Goal: Task Accomplishment & Management: Complete application form

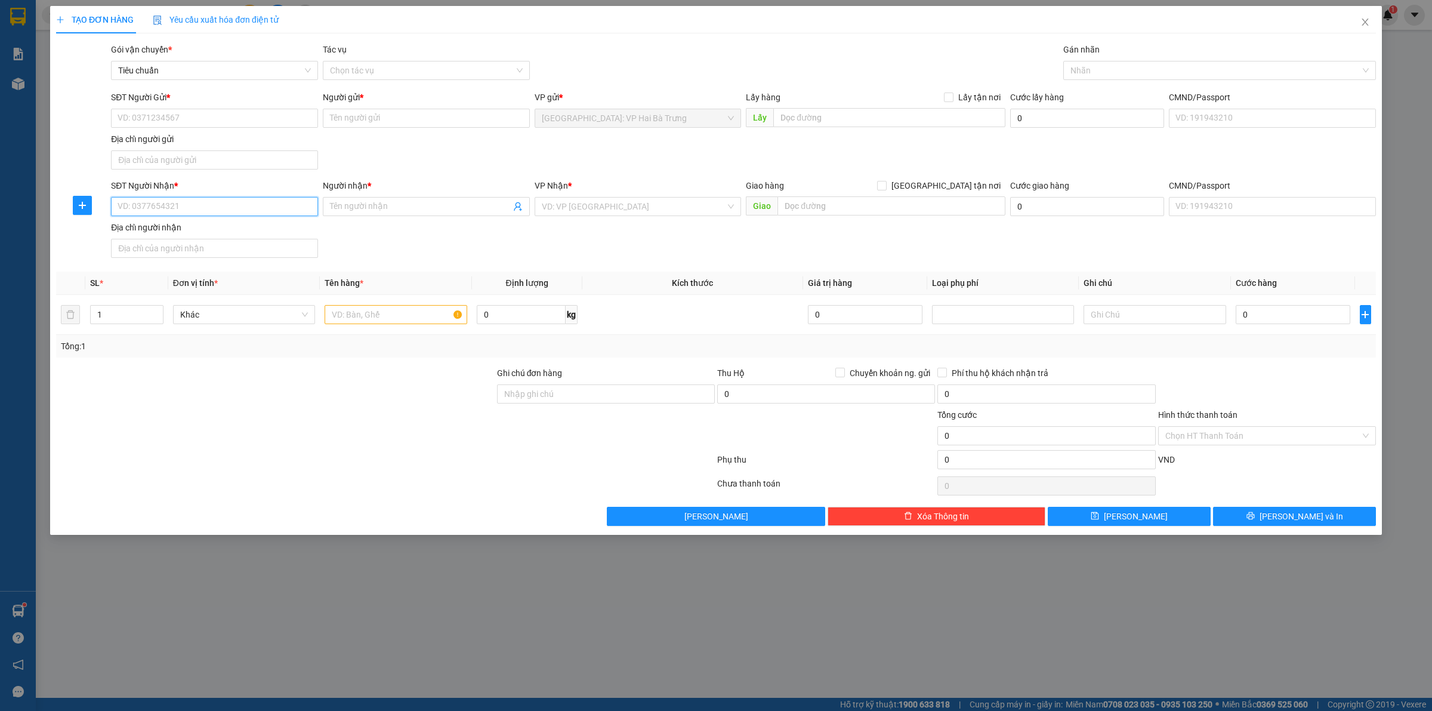
drag, startPoint x: 221, startPoint y: 207, endPoint x: 213, endPoint y: 205, distance: 8.7
click at [219, 205] on input "SĐT Người Nhận *" at bounding box center [214, 206] width 207 height 19
click at [222, 227] on div "0582306666 - HẠNH" at bounding box center [214, 231] width 193 height 13
type input "0582306666"
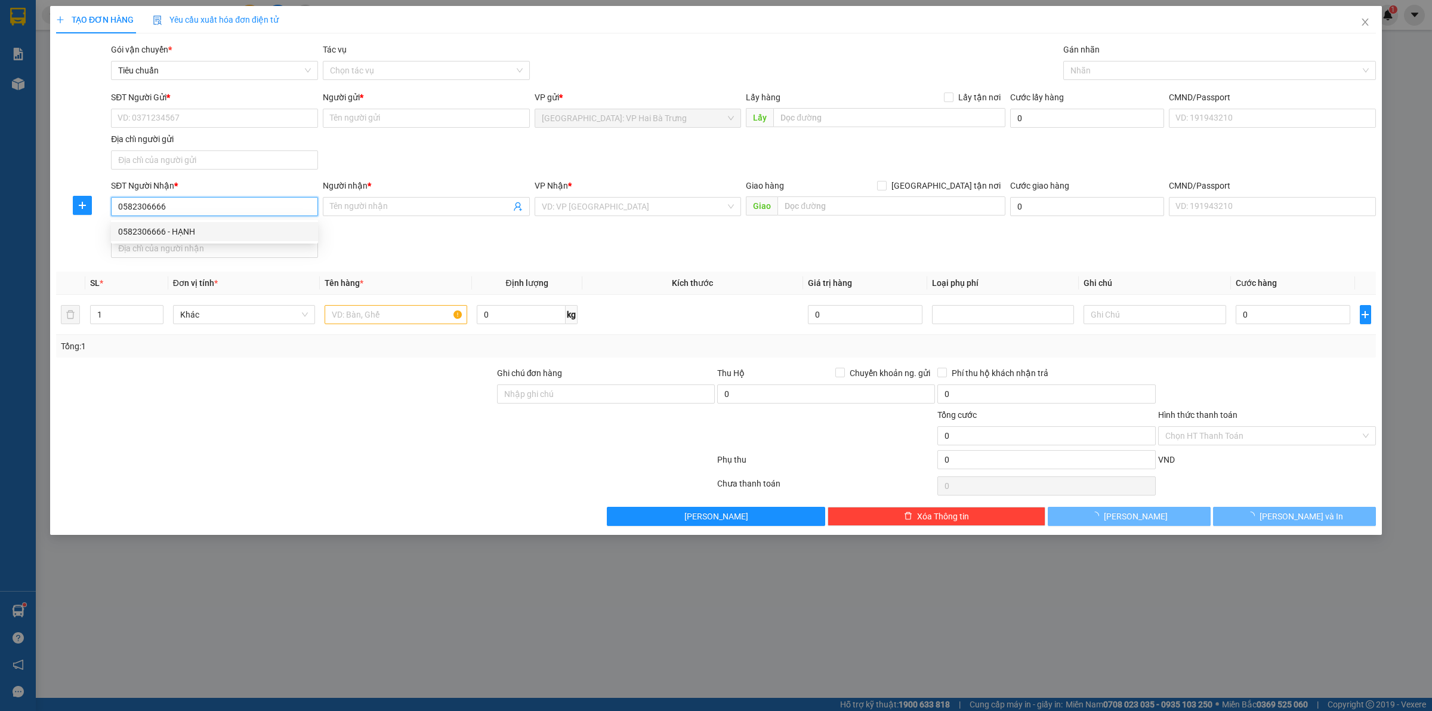
type input "HẠNH"
checkbox input "true"
type input "827 cách mạng tháng 8, [GEOGRAPHIC_DATA], [GEOGRAPHIC_DATA], hcm"
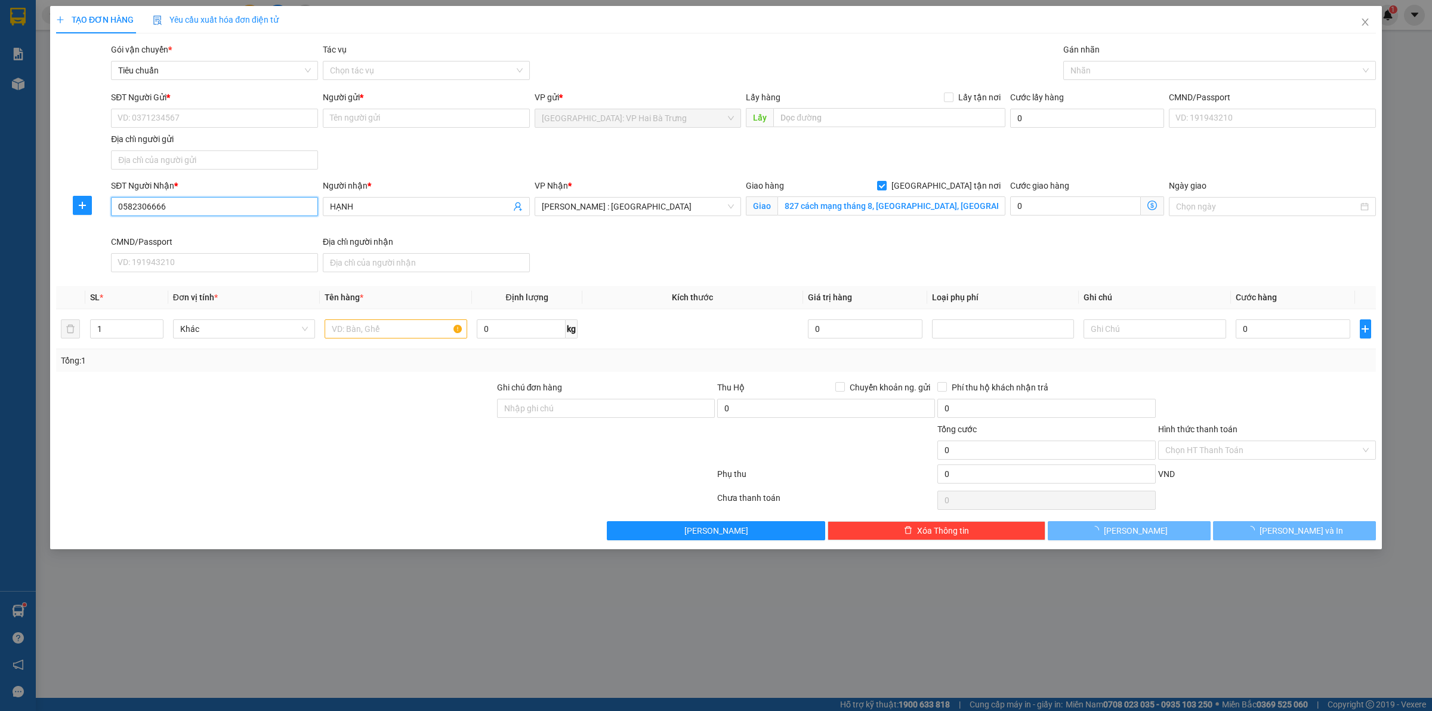
type input "0582306666"
click at [233, 104] on div "SĐT Người Gửi *" at bounding box center [214, 100] width 207 height 18
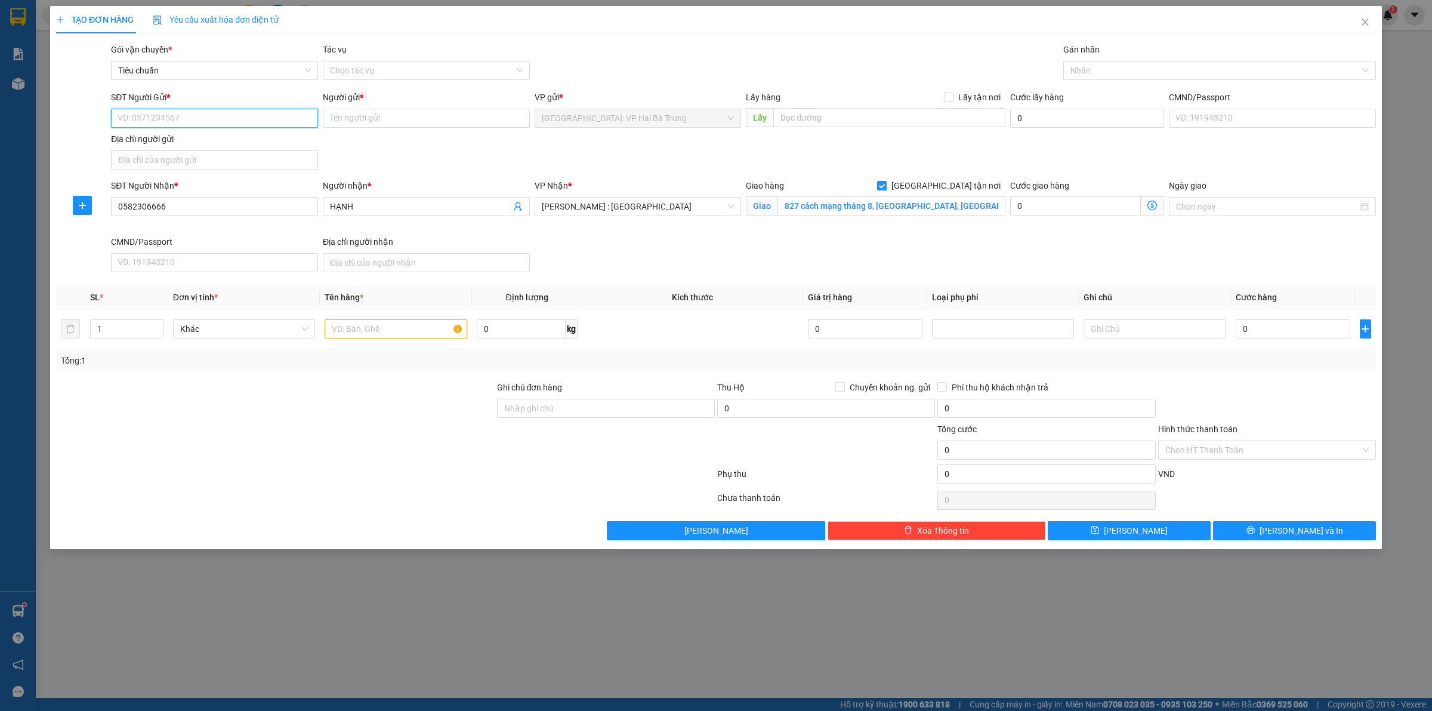
click at [236, 117] on input "SĐT Người Gửi *" at bounding box center [214, 118] width 207 height 19
click at [239, 141] on div "0846969886 - LINH" at bounding box center [214, 142] width 193 height 13
type input "0846969886"
type input "LINH"
click at [1177, 69] on div at bounding box center [1213, 70] width 295 height 14
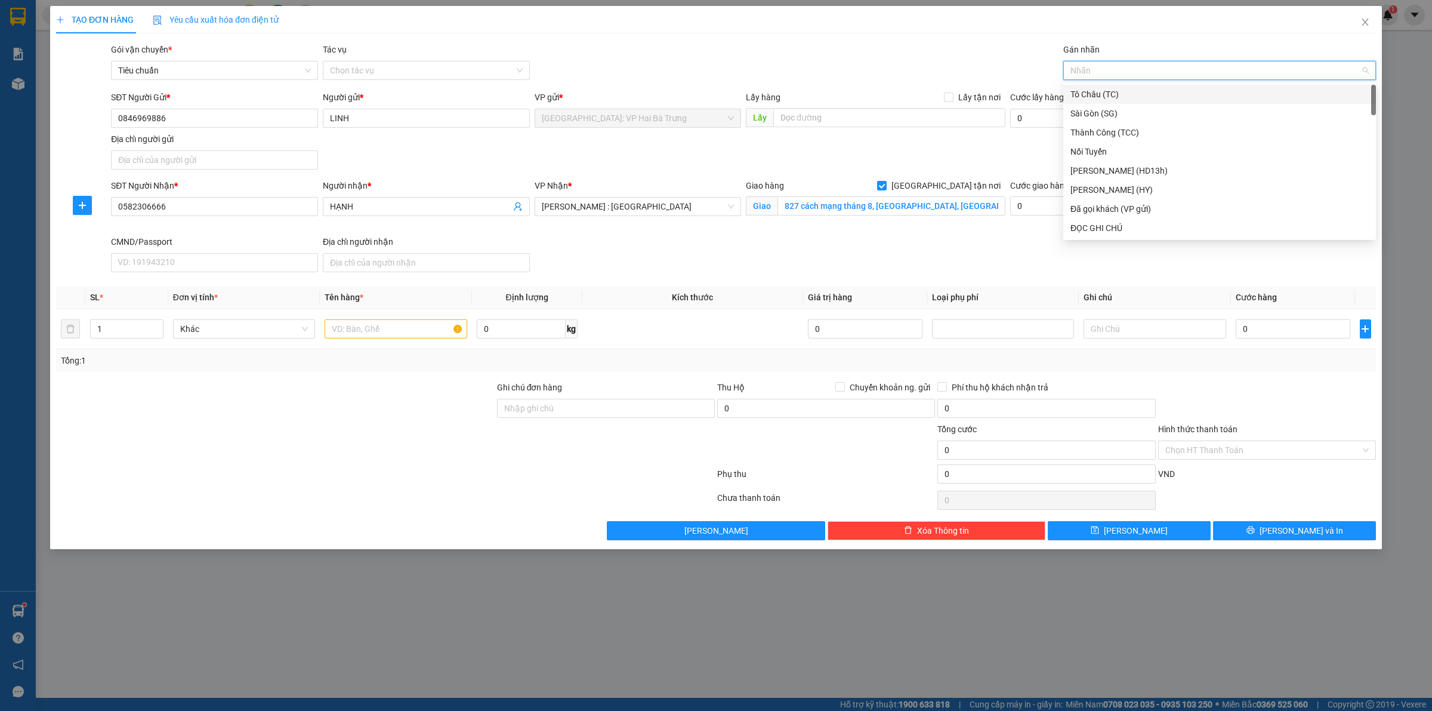
type input "G"
click at [1119, 235] on div "[GEOGRAPHIC_DATA] tận nơi" at bounding box center [1219, 227] width 313 height 19
click at [395, 326] on input "text" at bounding box center [396, 328] width 142 height 19
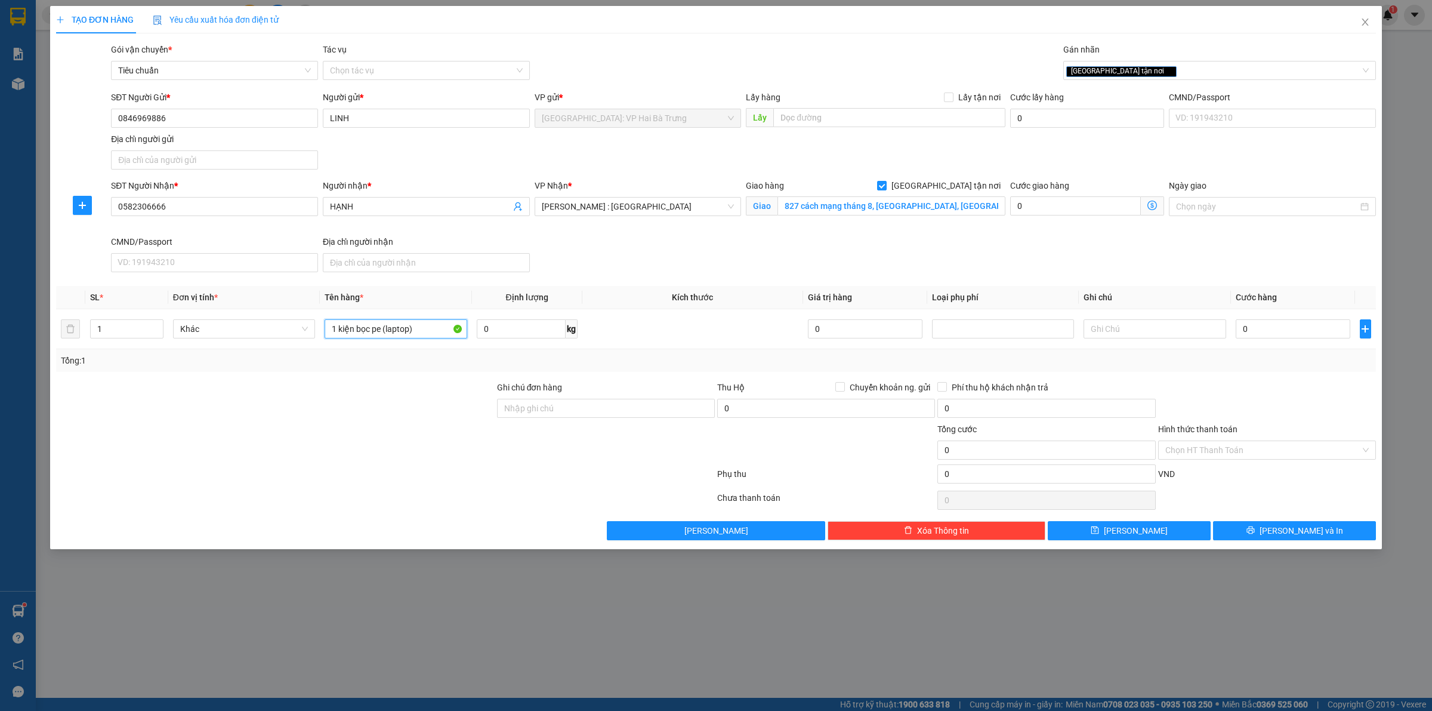
type input "1 kiện bọc pe (laptop)"
click at [1262, 335] on input "0" at bounding box center [1293, 328] width 115 height 19
type input "4"
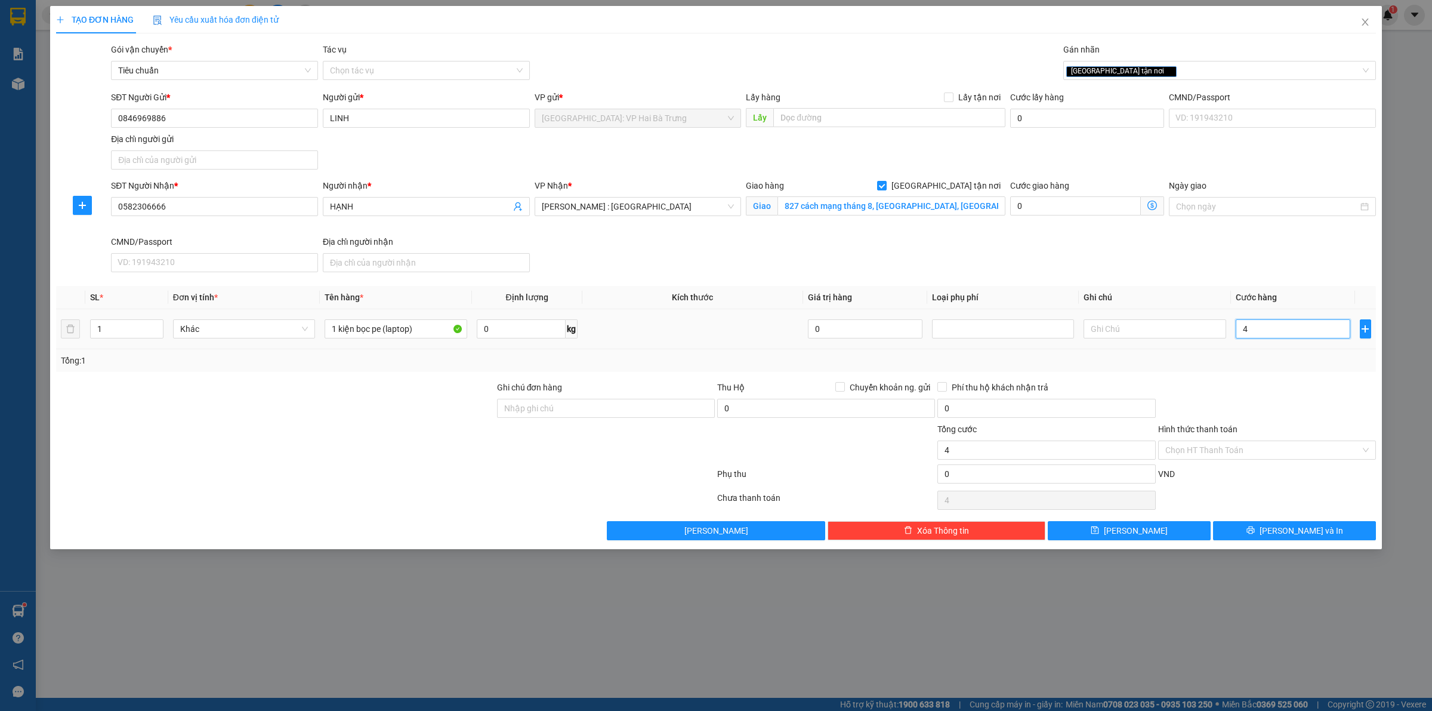
type input "45"
type input "450"
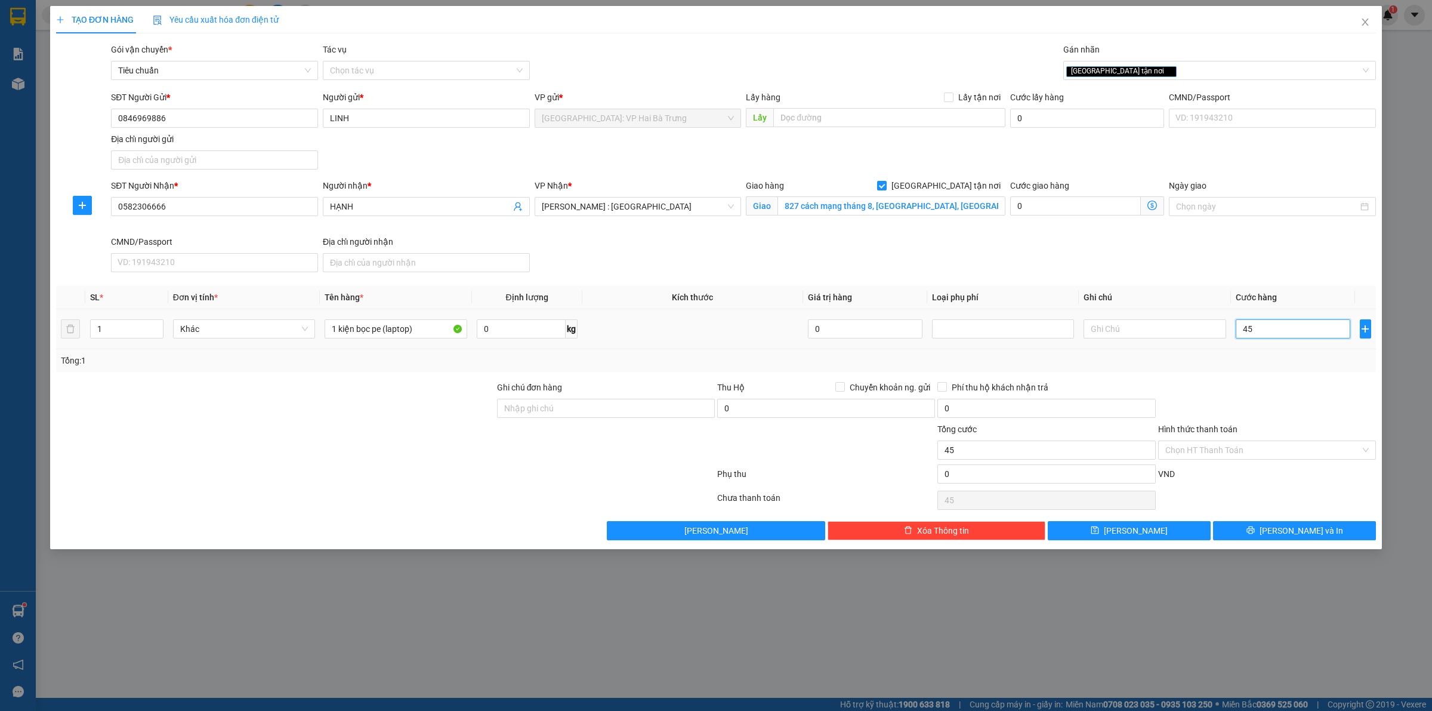
type input "450"
type input "4.500"
type input "45.000"
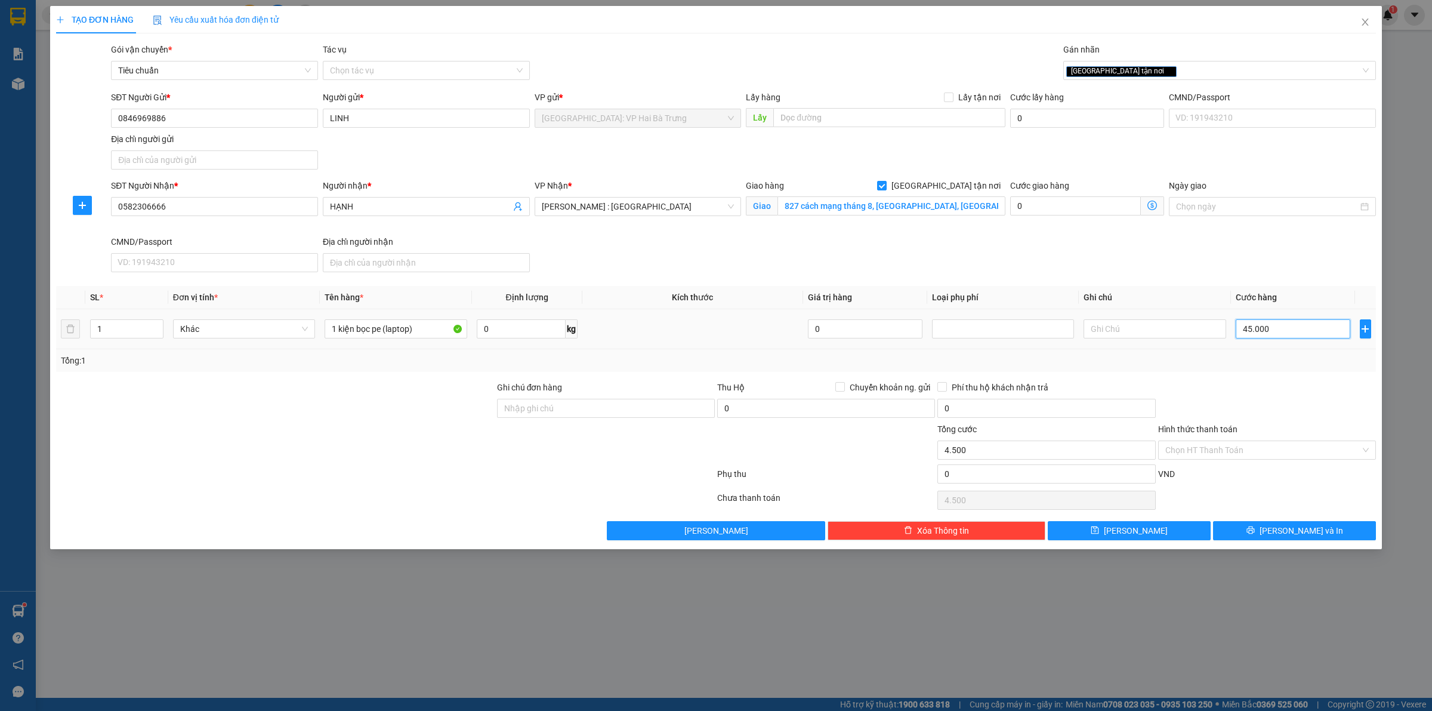
type input "45.000"
type input "450.000"
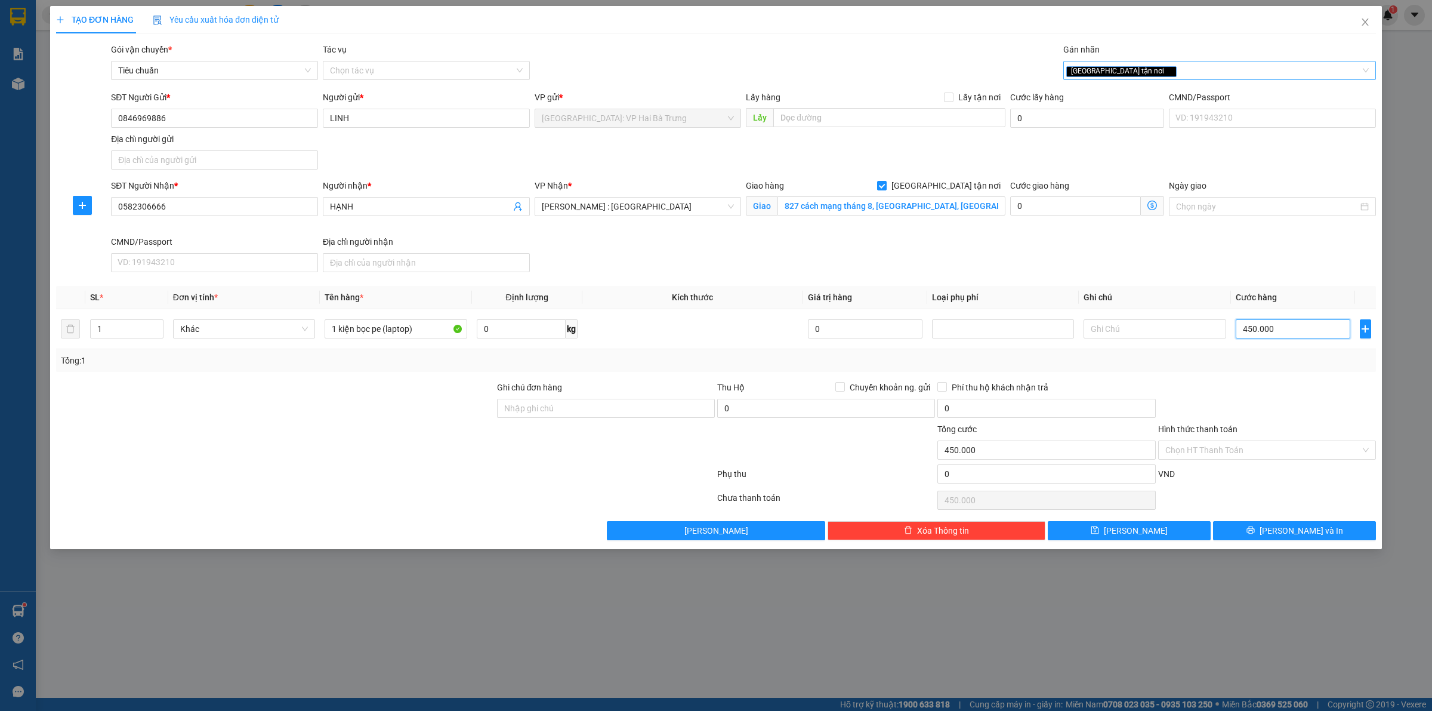
click at [1141, 73] on div "[GEOGRAPHIC_DATA] tận nơi" at bounding box center [1213, 70] width 295 height 14
type input "450.000"
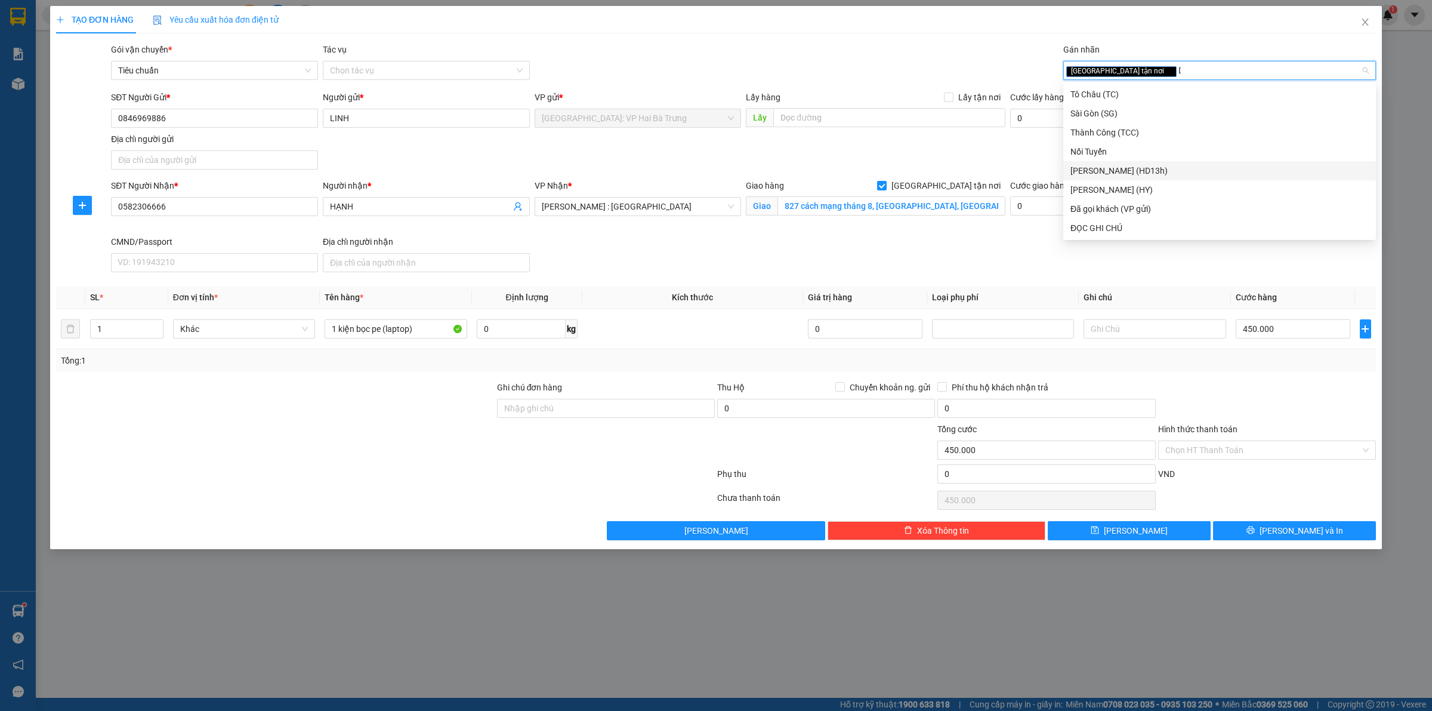
type input "D"
type input "Đ"
click at [1096, 109] on div "Đã gọi khách (VP gửi)" at bounding box center [1220, 113] width 298 height 13
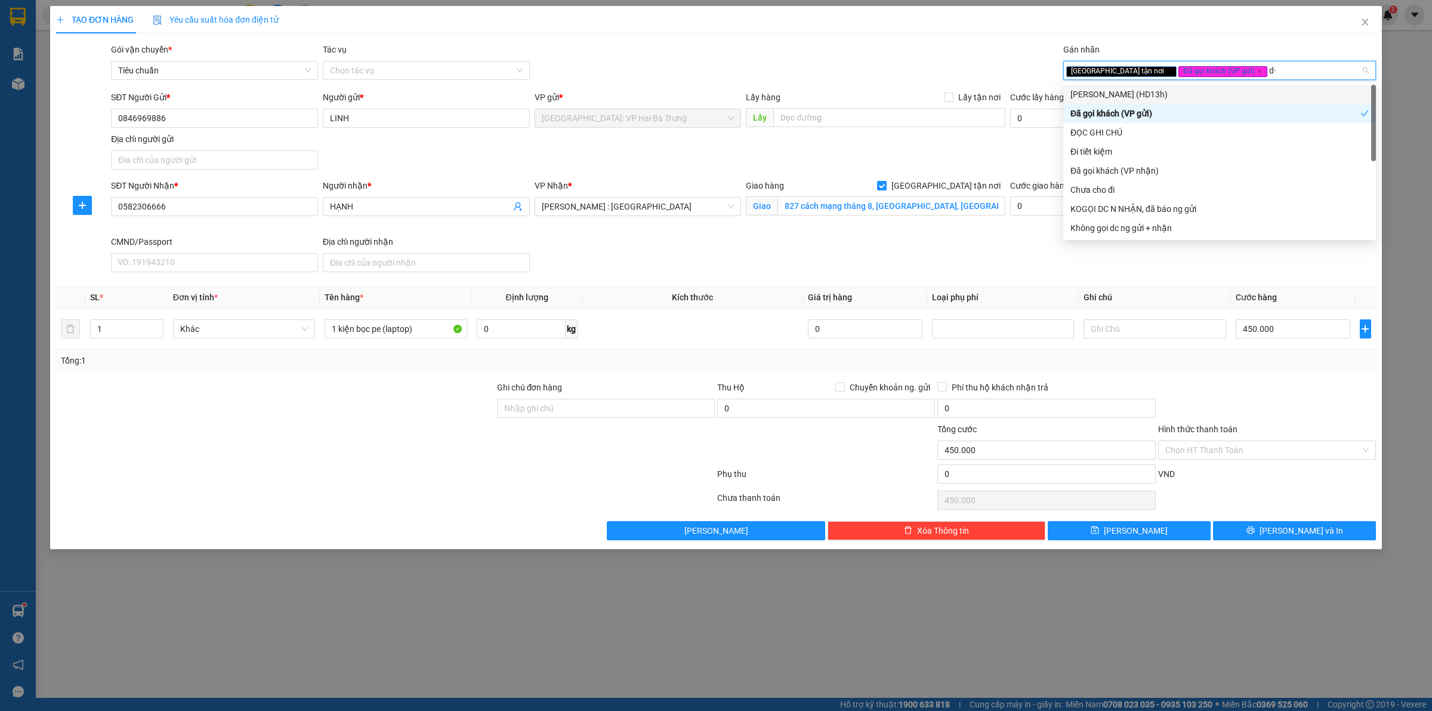
type input "d"
type input "đ"
click at [1113, 129] on div "ĐỌC GHI CHÚ" at bounding box center [1220, 132] width 298 height 13
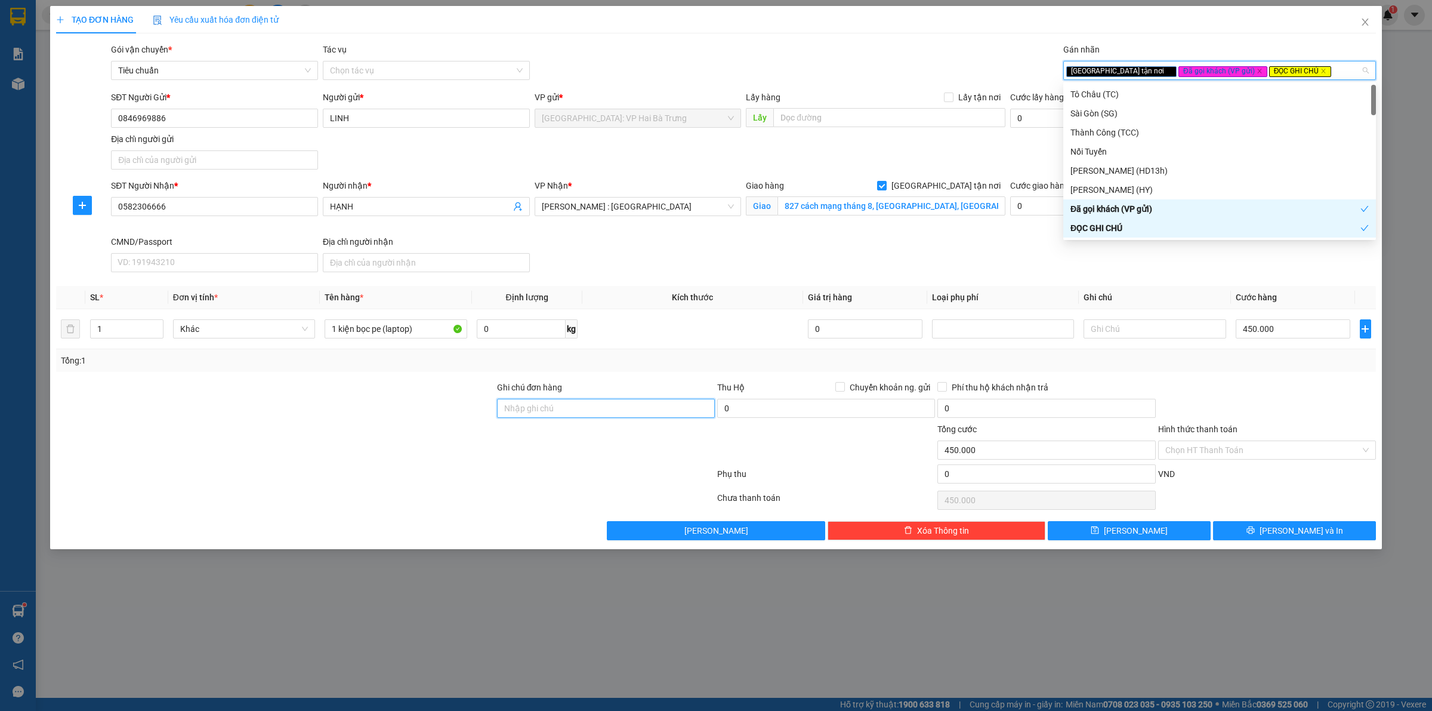
click at [678, 415] on input "Ghi chú đơn hàng" at bounding box center [606, 408] width 218 height 19
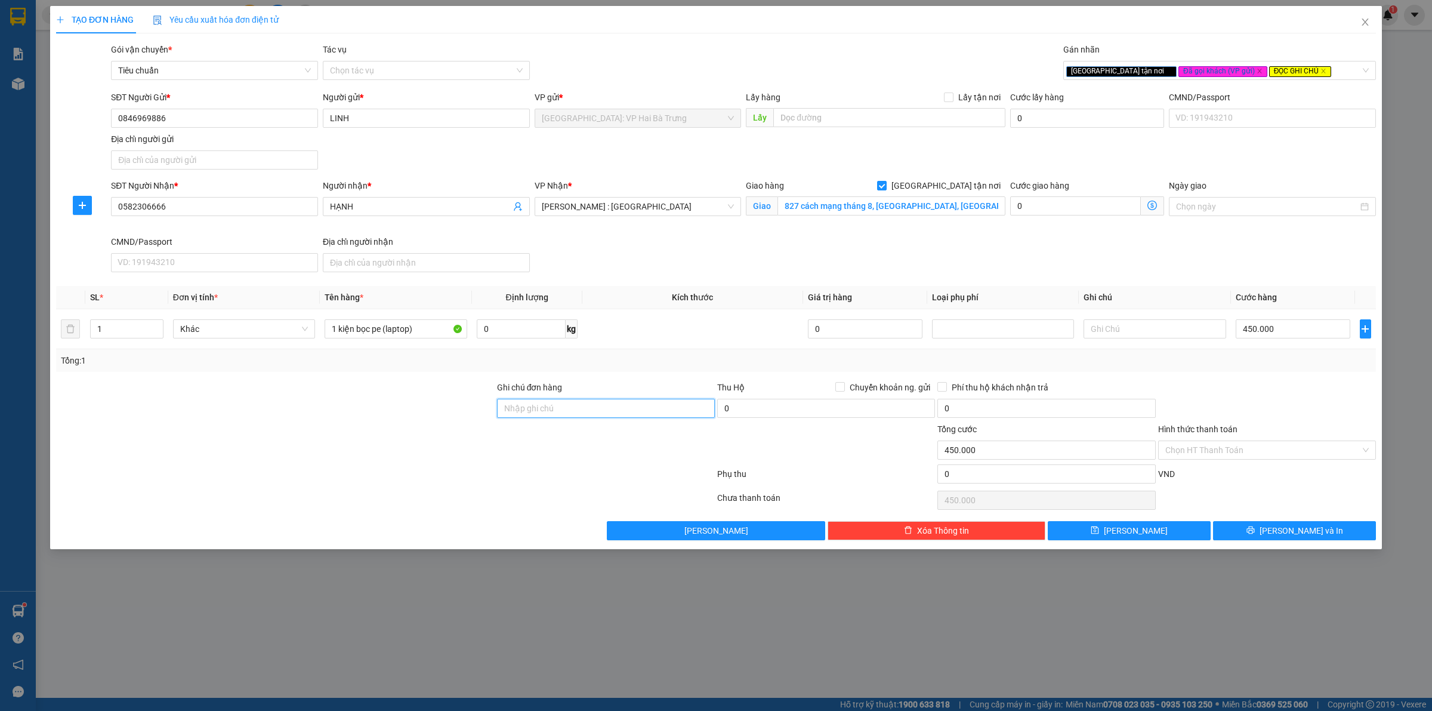
type input "Hàng chính sách, giao nguyên kiện hư vỡ không đền"
click at [1319, 540] on button "[PERSON_NAME] và In" at bounding box center [1294, 530] width 163 height 19
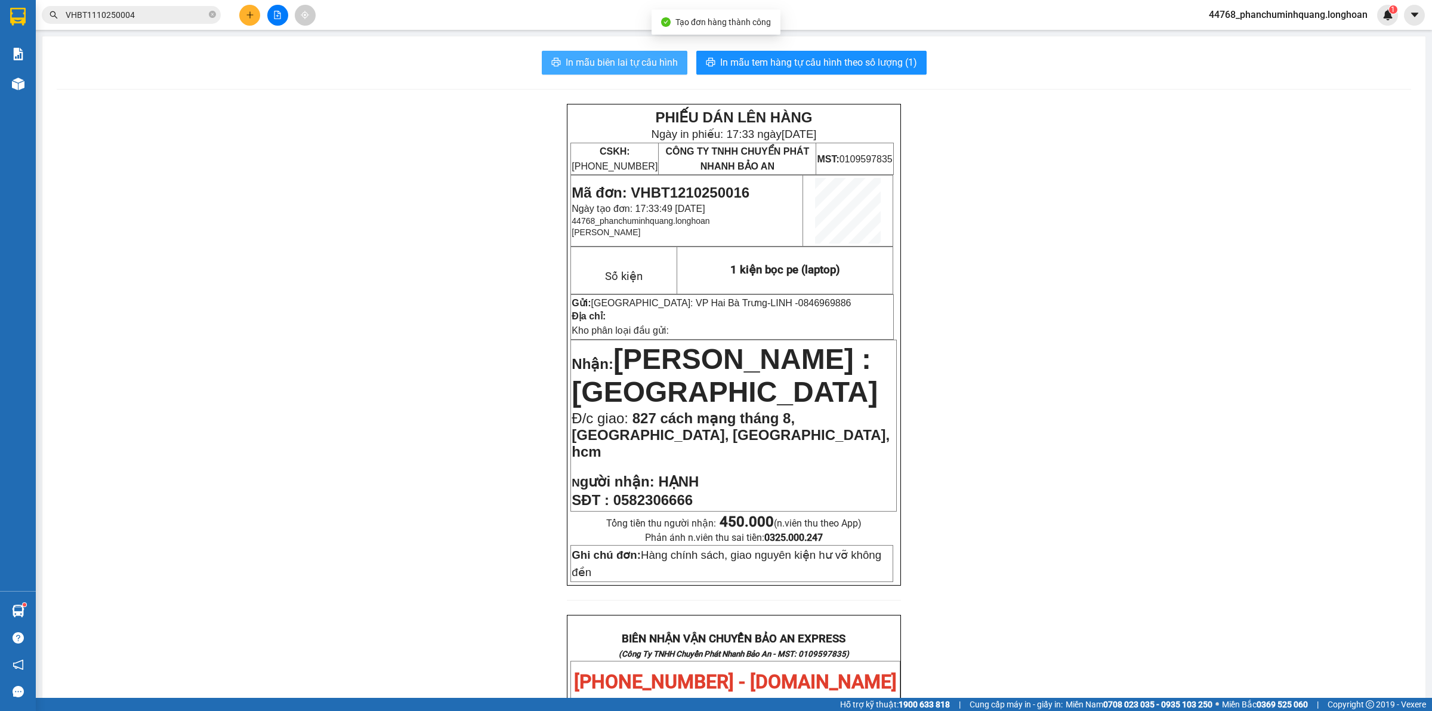
click at [639, 58] on span "In mẫu biên lai tự cấu hình" at bounding box center [622, 62] width 112 height 15
click at [807, 60] on span "In mẫu tem hàng tự cấu hình theo số lượng (1)" at bounding box center [818, 62] width 197 height 15
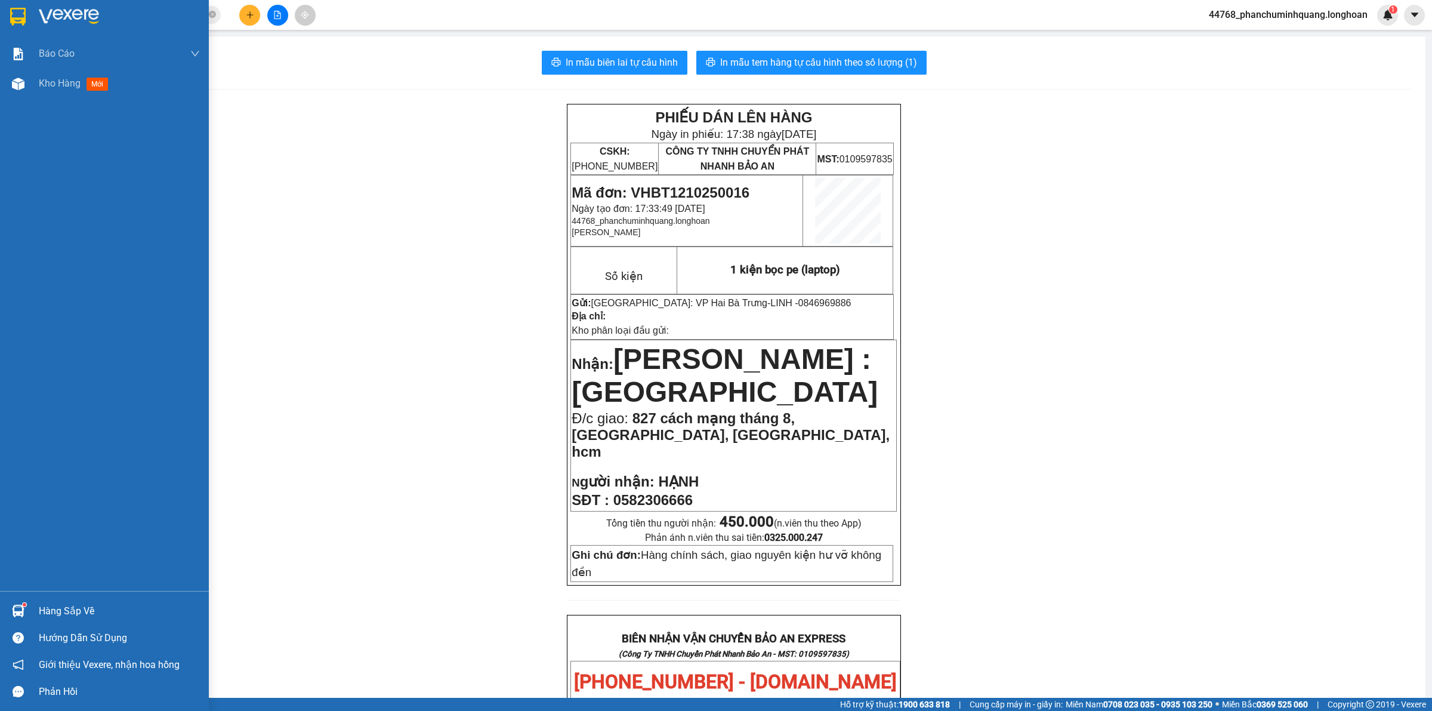
click at [8, 20] on div at bounding box center [18, 16] width 21 height 21
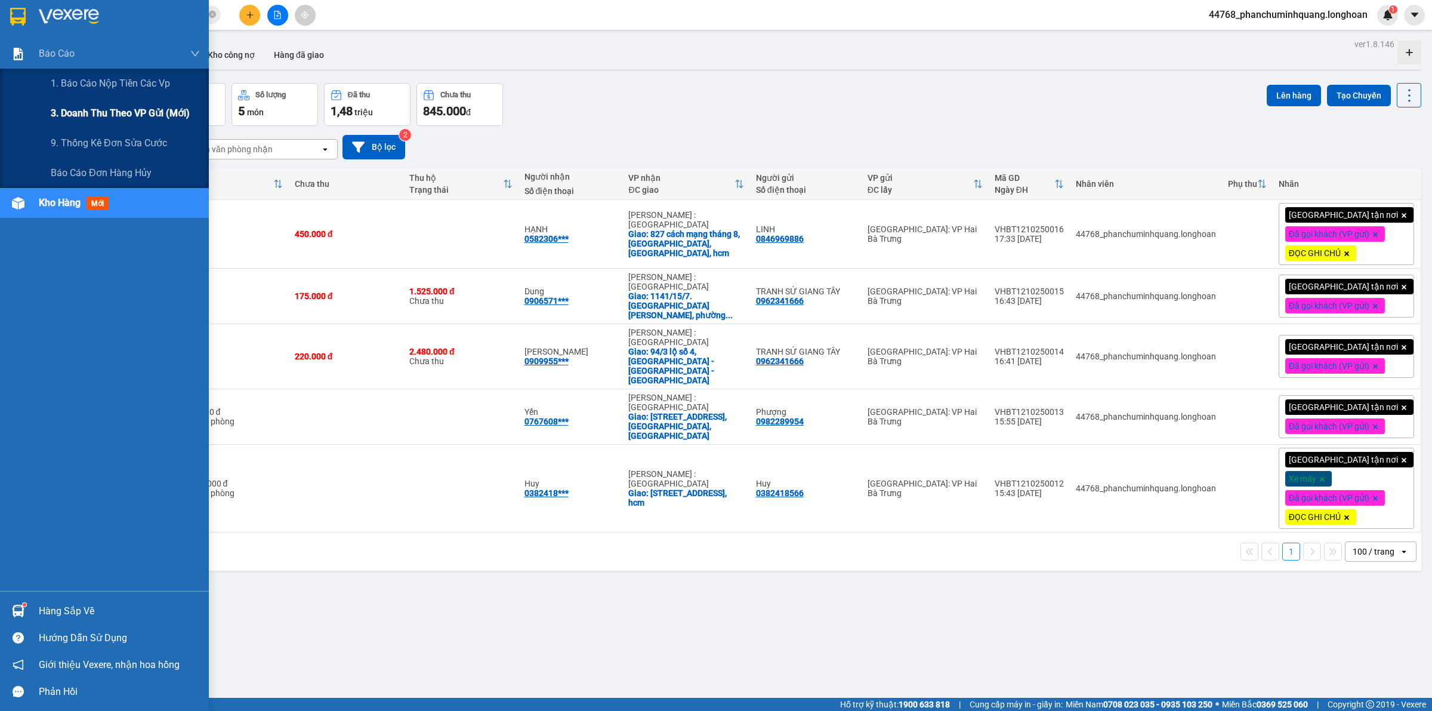
click at [48, 104] on div "3. Doanh Thu theo VP Gửi (mới)" at bounding box center [104, 113] width 209 height 30
